Goal: Information Seeking & Learning: Find contact information

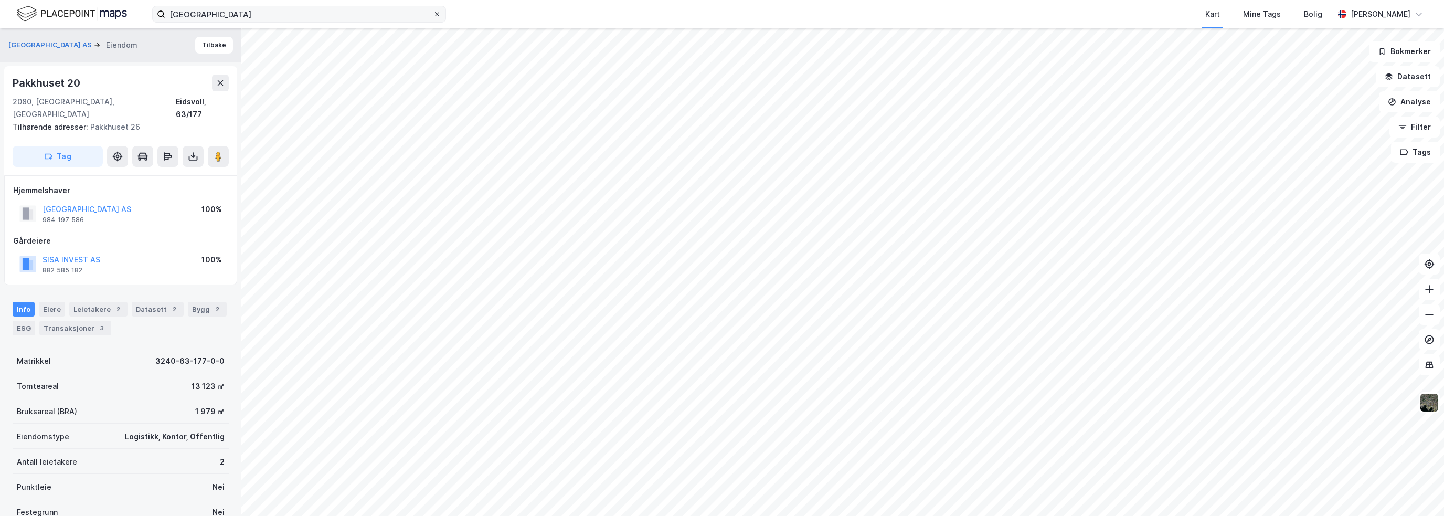
click at [441, 14] on span at bounding box center [437, 14] width 8 height 8
click at [433, 14] on input "[GEOGRAPHIC_DATA]" at bounding box center [299, 14] width 268 height 16
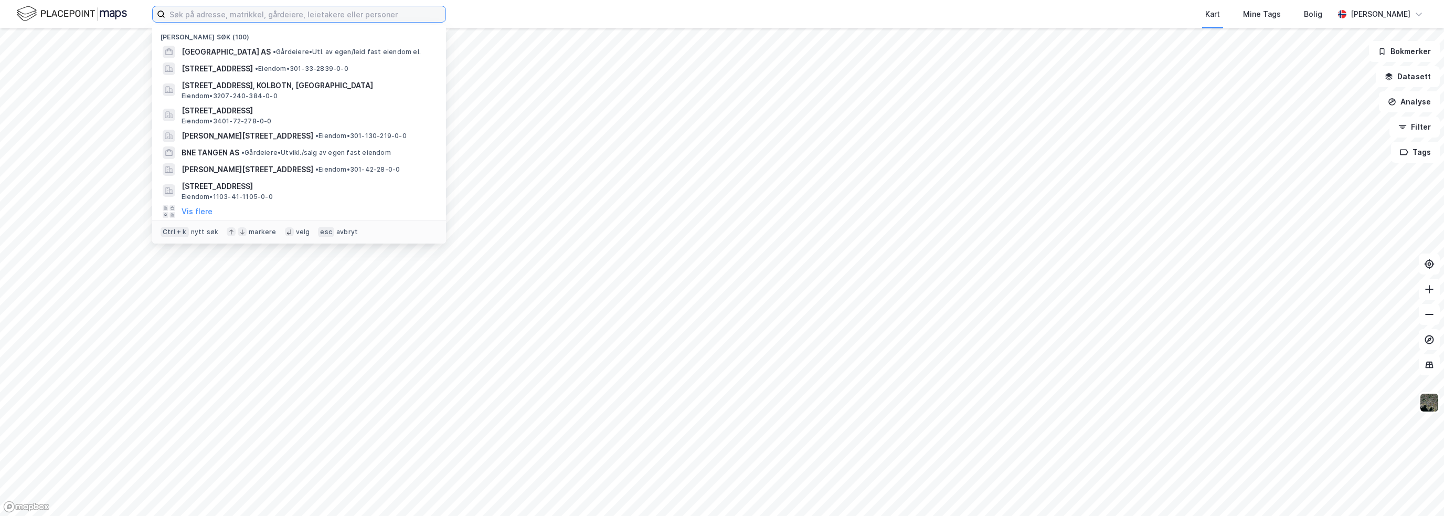
click at [376, 13] on input at bounding box center [305, 14] width 280 height 16
type input "stillverksveien"
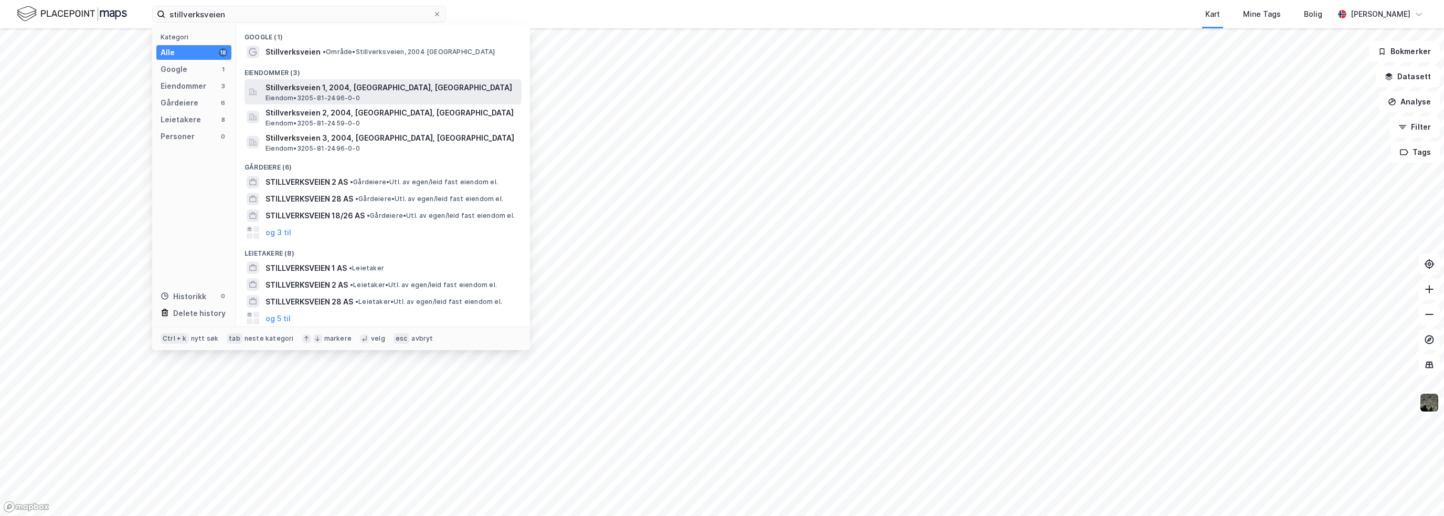
click at [344, 88] on span "Stillverksveien 1, 2004, [GEOGRAPHIC_DATA], [GEOGRAPHIC_DATA]" at bounding box center [392, 87] width 252 height 13
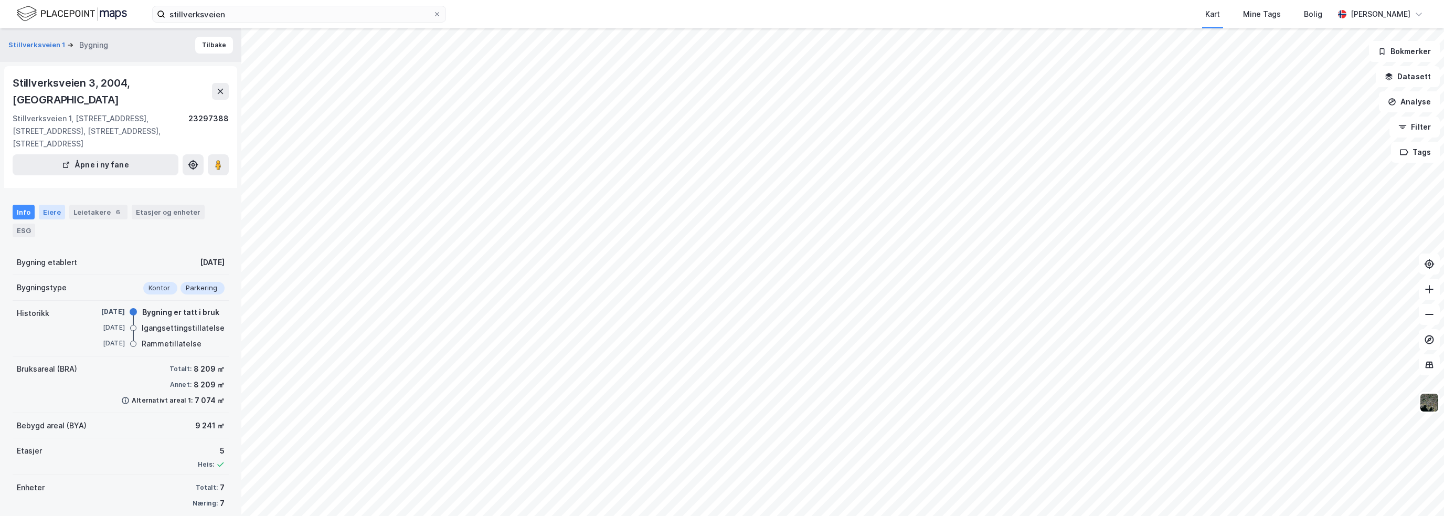
click at [50, 205] on div "Eiere" at bounding box center [52, 212] width 26 height 15
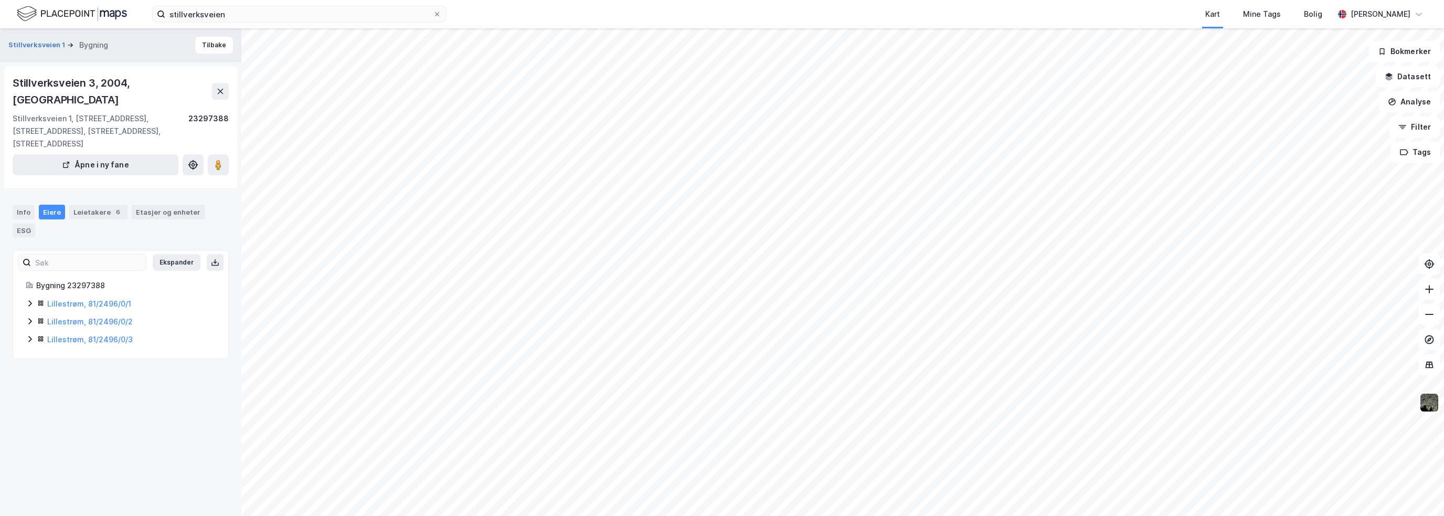
click at [40, 301] on icon at bounding box center [39, 302] width 2 height 2
click at [45, 369] on div "Lillestrøm, 81/2496/0/2" at bounding box center [126, 375] width 178 height 13
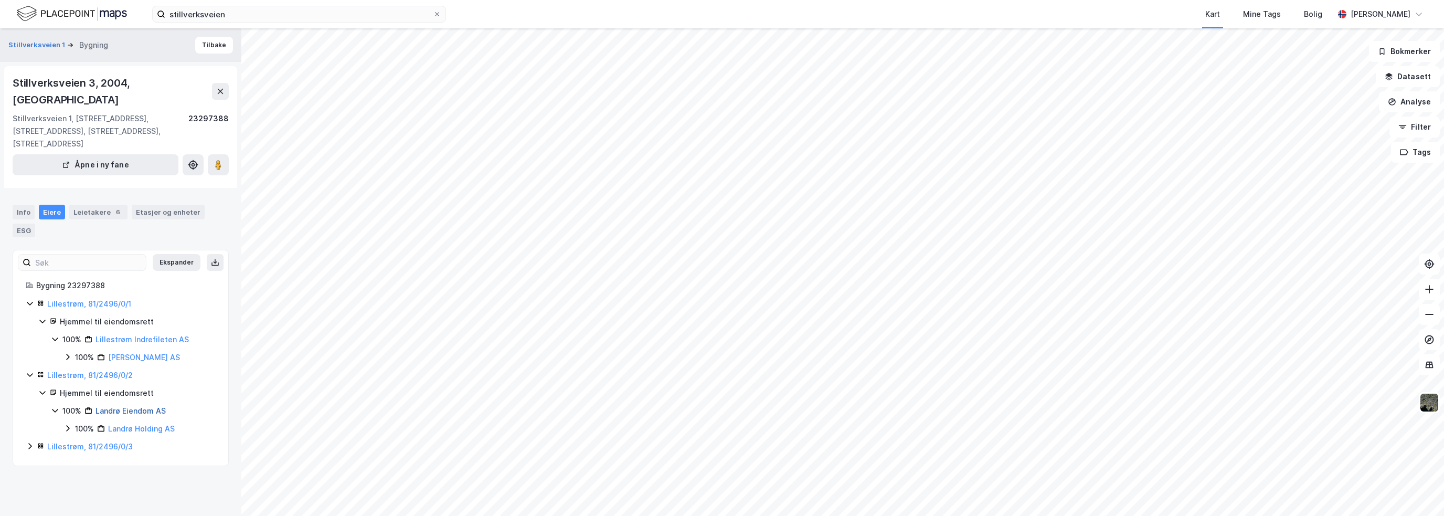
click at [140, 406] on link "Landrø Eiendom AS" at bounding box center [131, 410] width 70 height 9
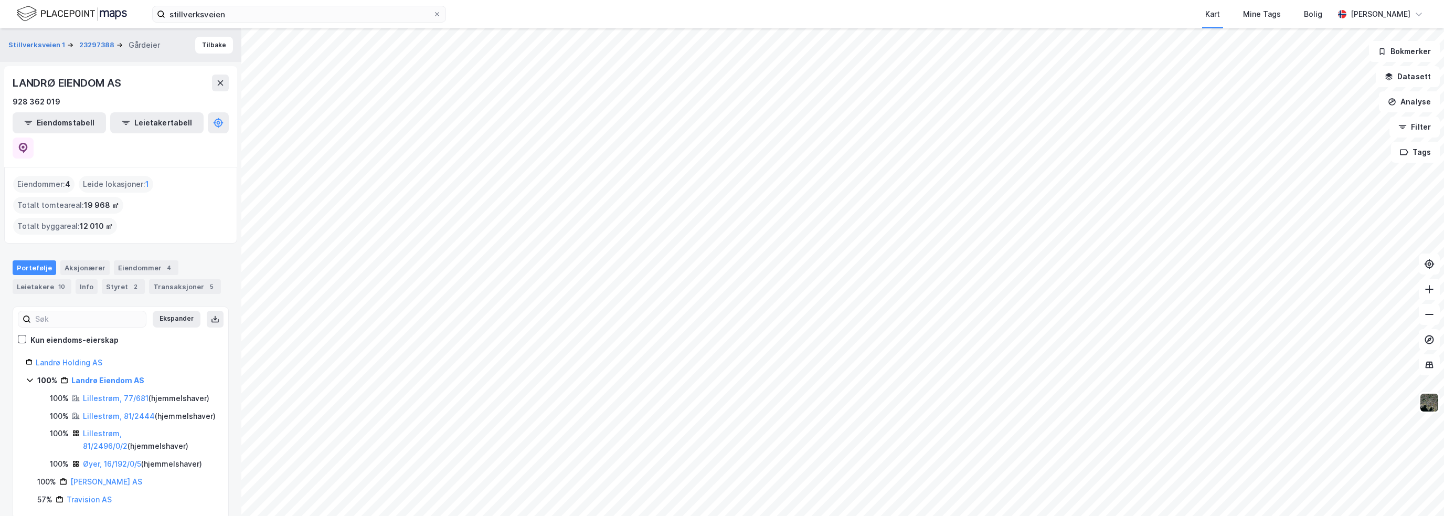
click at [72, 84] on div "LANDRØ EIENDOM AS" at bounding box center [68, 83] width 111 height 17
copy div "LANDRØ EIENDOM AS"
click at [959, 9] on div "Kart Mine Tags Bolig" at bounding box center [916, 14] width 838 height 28
